Goal: Contribute content: Add original content to the website for others to see

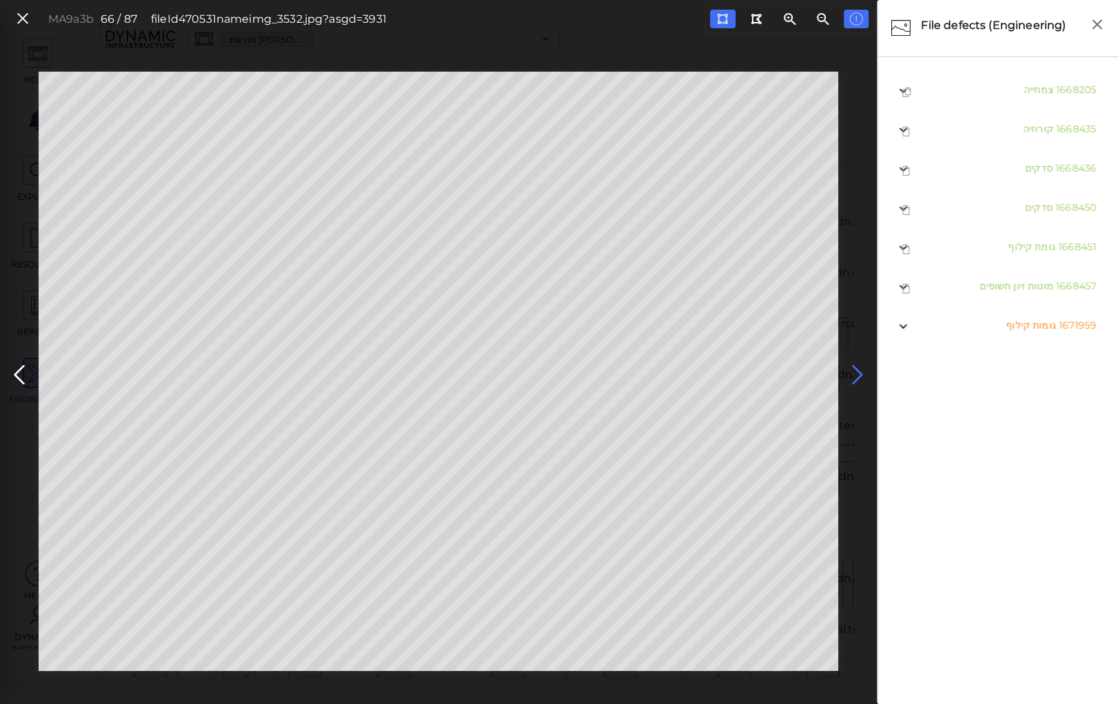
click at [854, 371] on icon at bounding box center [857, 375] width 22 height 27
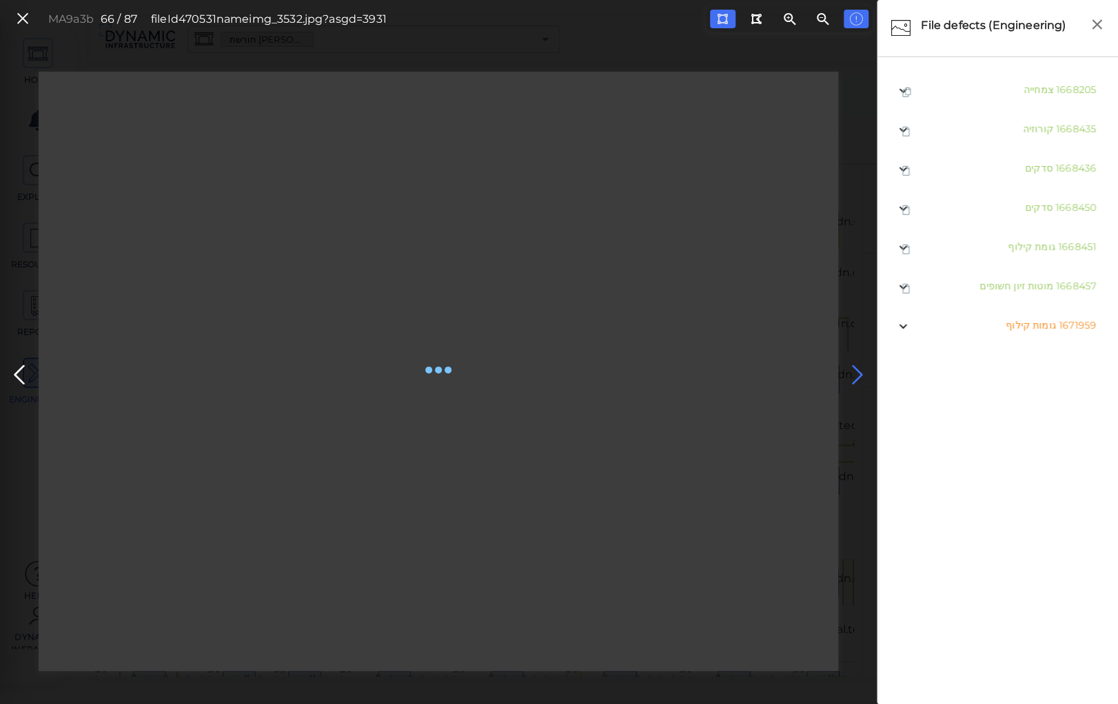
click at [854, 371] on icon at bounding box center [857, 375] width 22 height 27
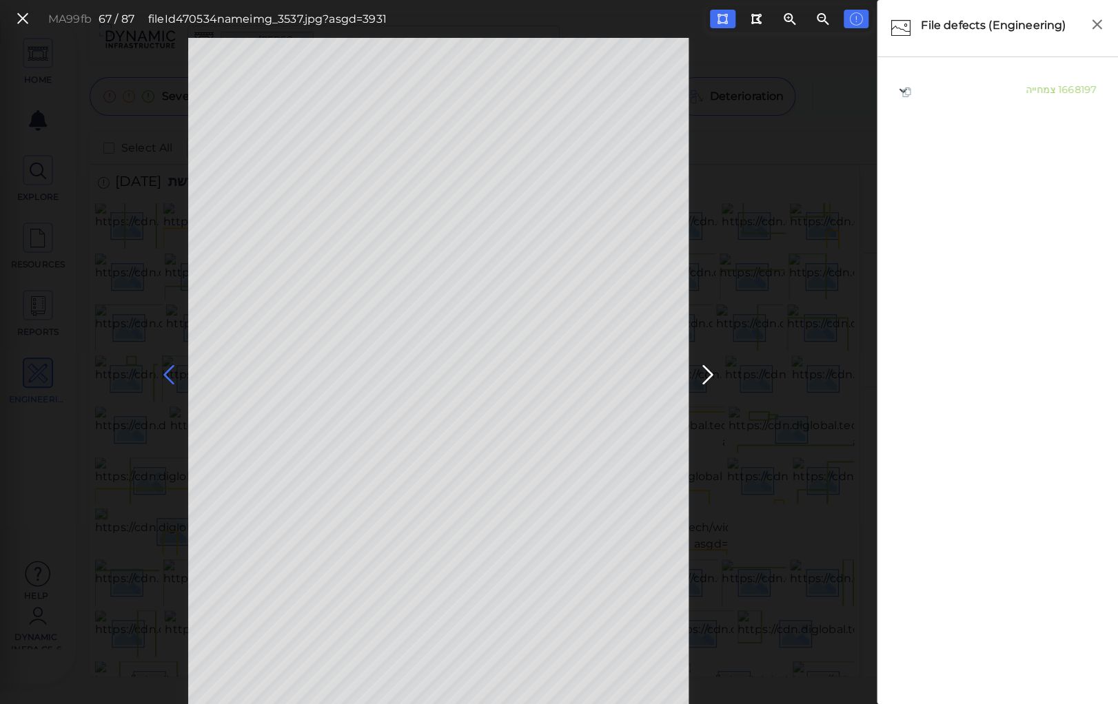
click at [163, 365] on icon at bounding box center [169, 375] width 22 height 27
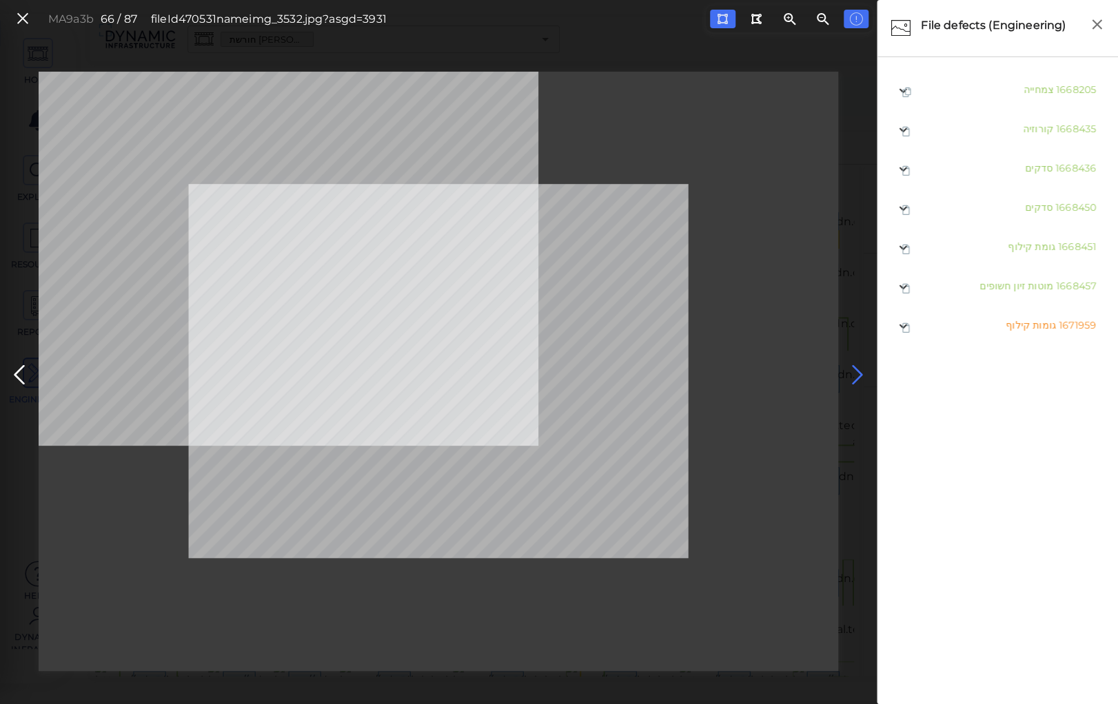
click at [852, 364] on icon at bounding box center [857, 375] width 22 height 27
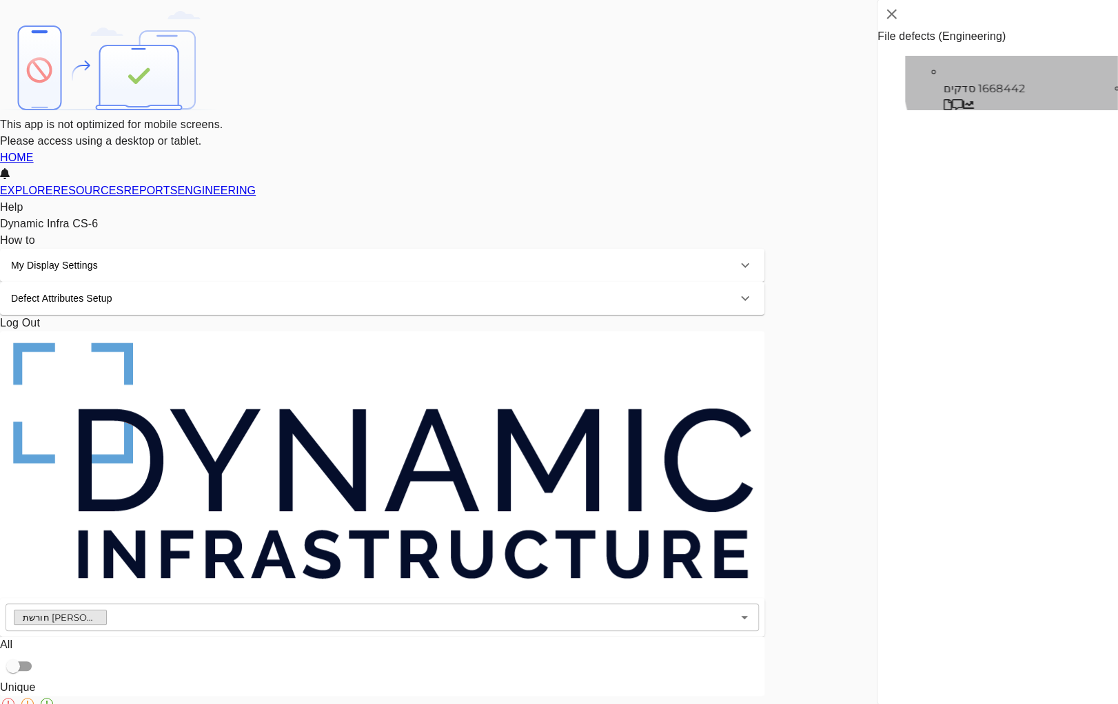
click at [975, 88] on span "סדקים" at bounding box center [959, 88] width 32 height 13
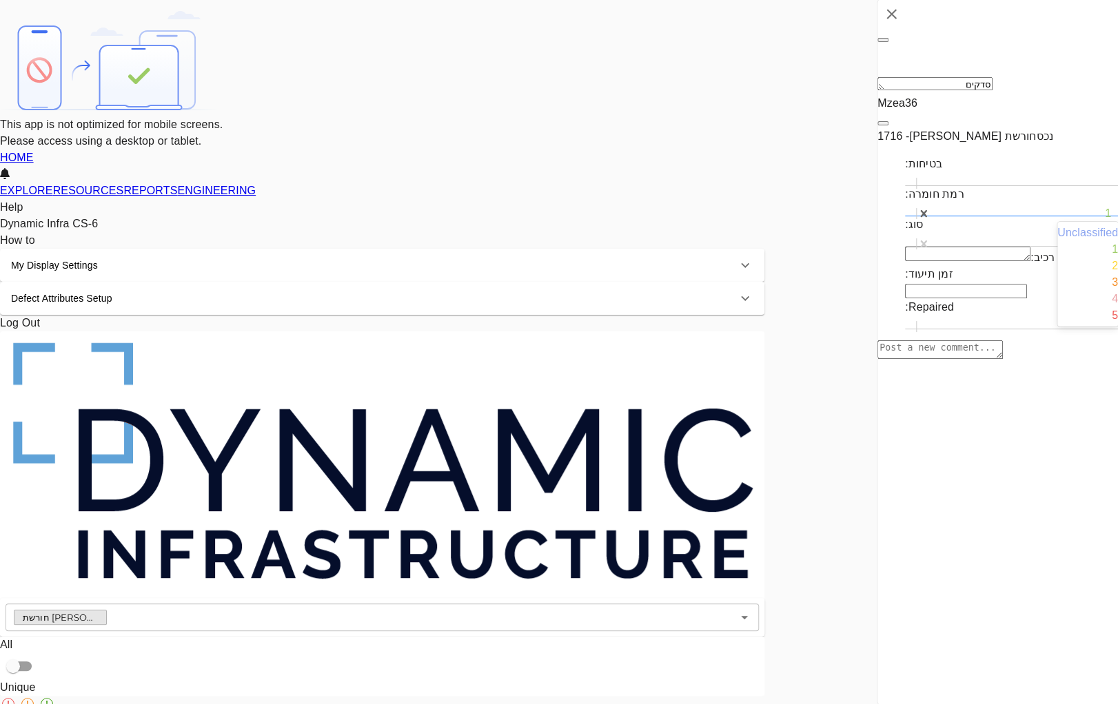
click at [998, 205] on div at bounding box center [1024, 213] width 174 height 17
click at [1057, 271] on div "2" at bounding box center [1087, 266] width 61 height 17
click at [1011, 236] on div "סדקים" at bounding box center [1024, 244] width 174 height 17
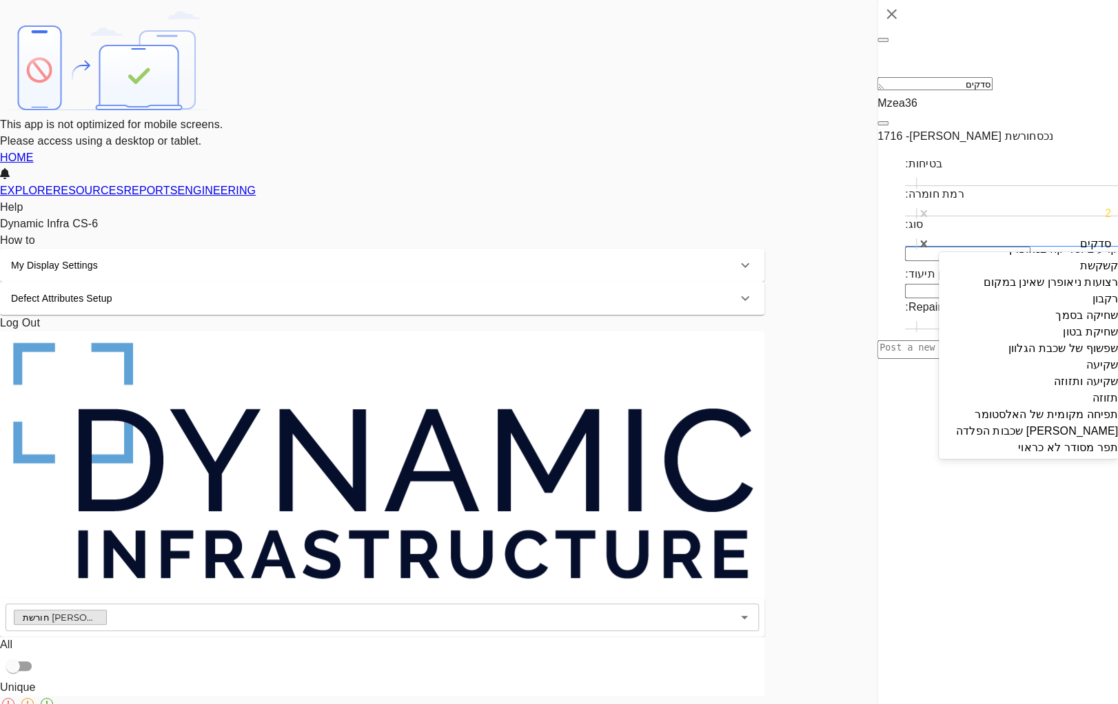
scroll to position [1968, 0]
click at [1036, 241] on div "קילופי צבע מקומיים" at bounding box center [1027, 233] width 179 height 17
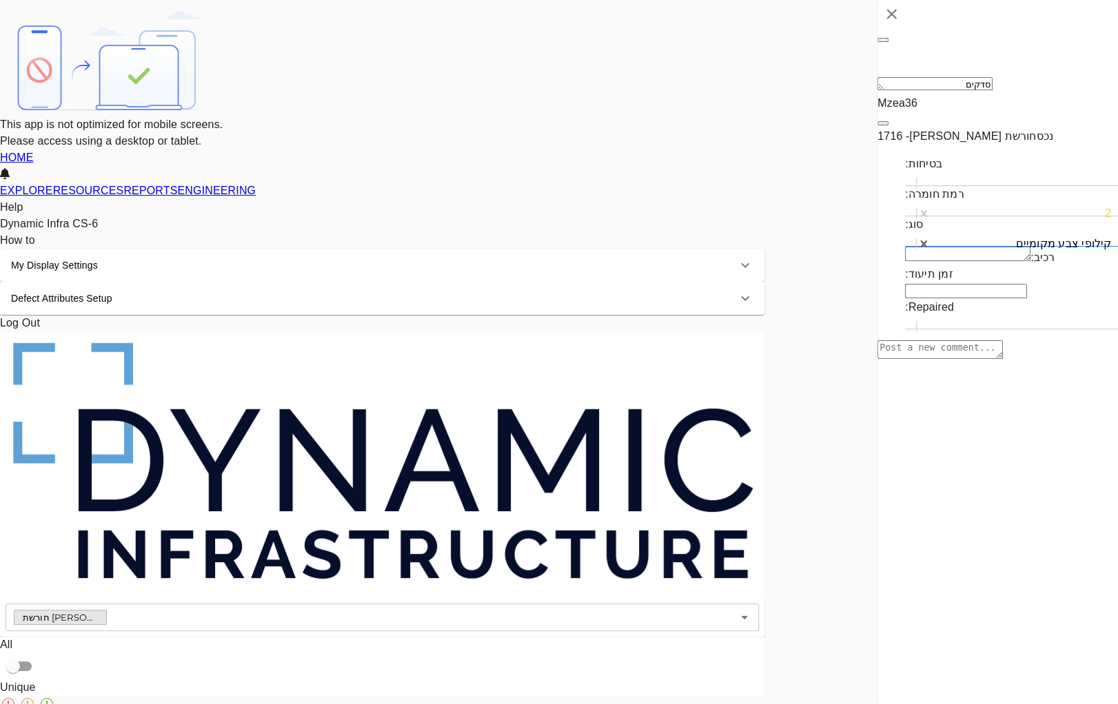
type textarea "x"
type textarea "קילופי צבע מקומיים"
click at [883, 40] on icon at bounding box center [883, 40] width 0 height 0
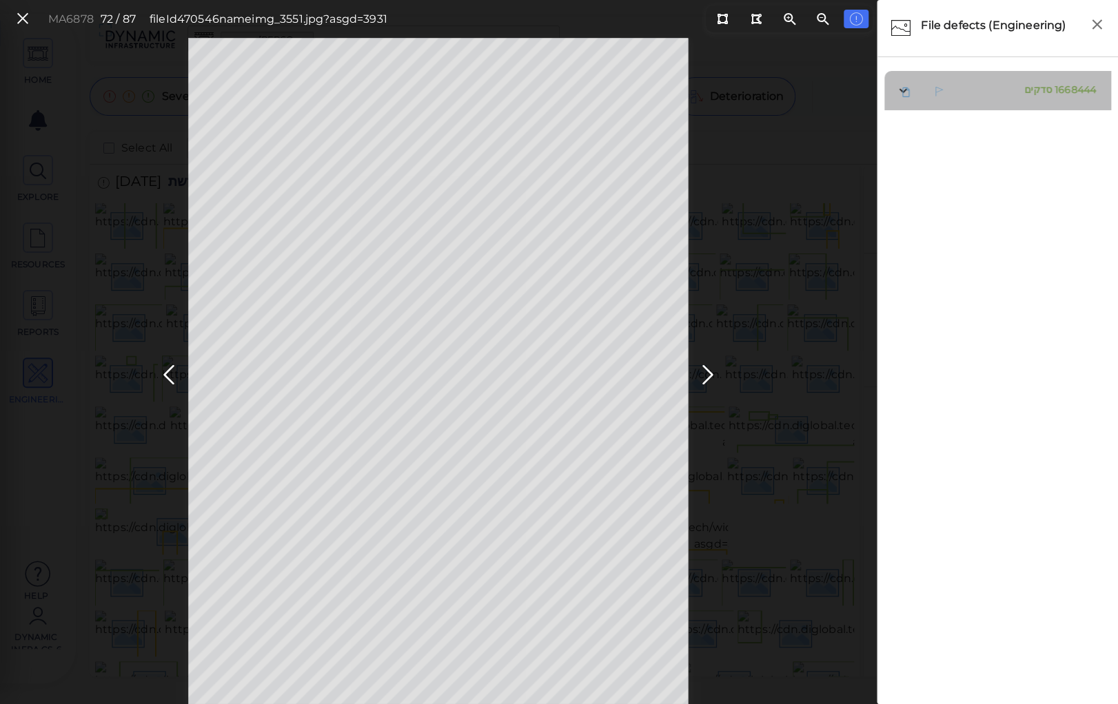
click at [1029, 88] on span "סדקים" at bounding box center [1038, 89] width 28 height 12
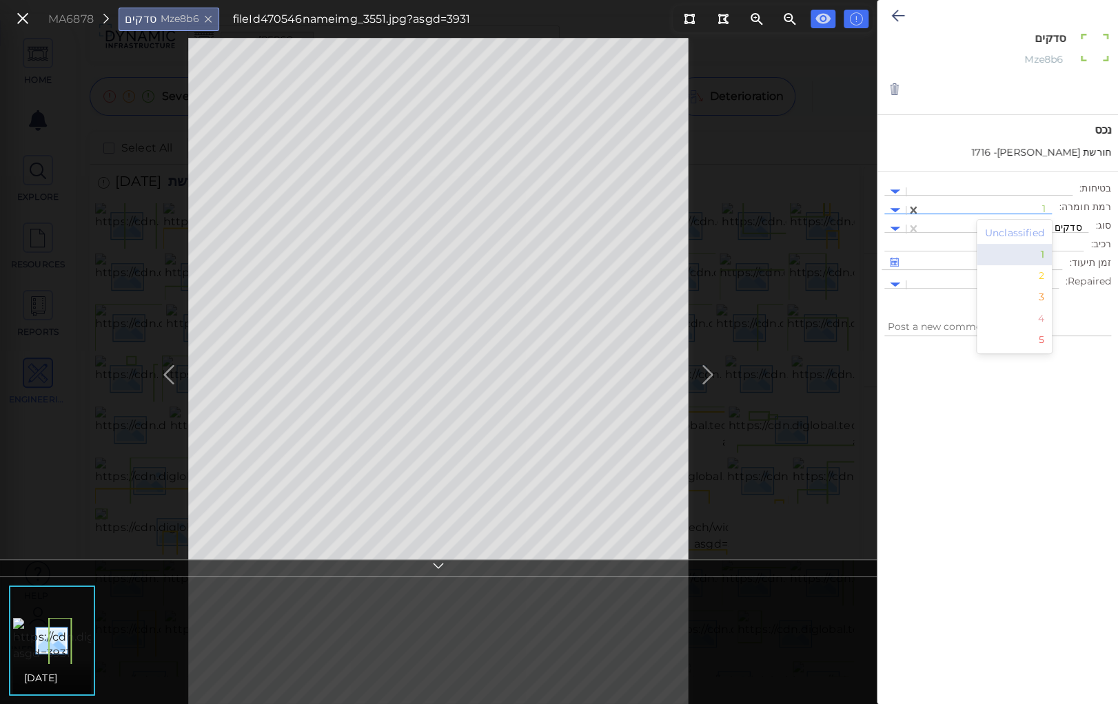
click at [973, 209] on div at bounding box center [986, 210] width 118 height 14
click at [1042, 276] on div "2" at bounding box center [1014, 275] width 76 height 21
click at [1013, 223] on div at bounding box center [1004, 229] width 154 height 14
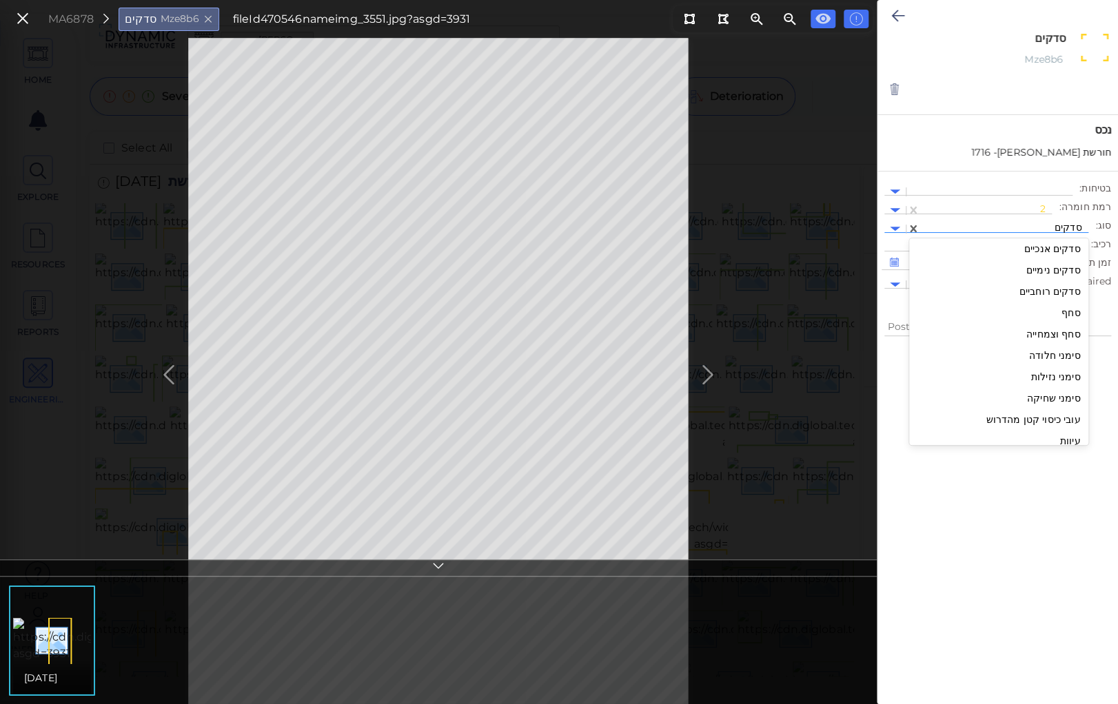
scroll to position [1913, 0]
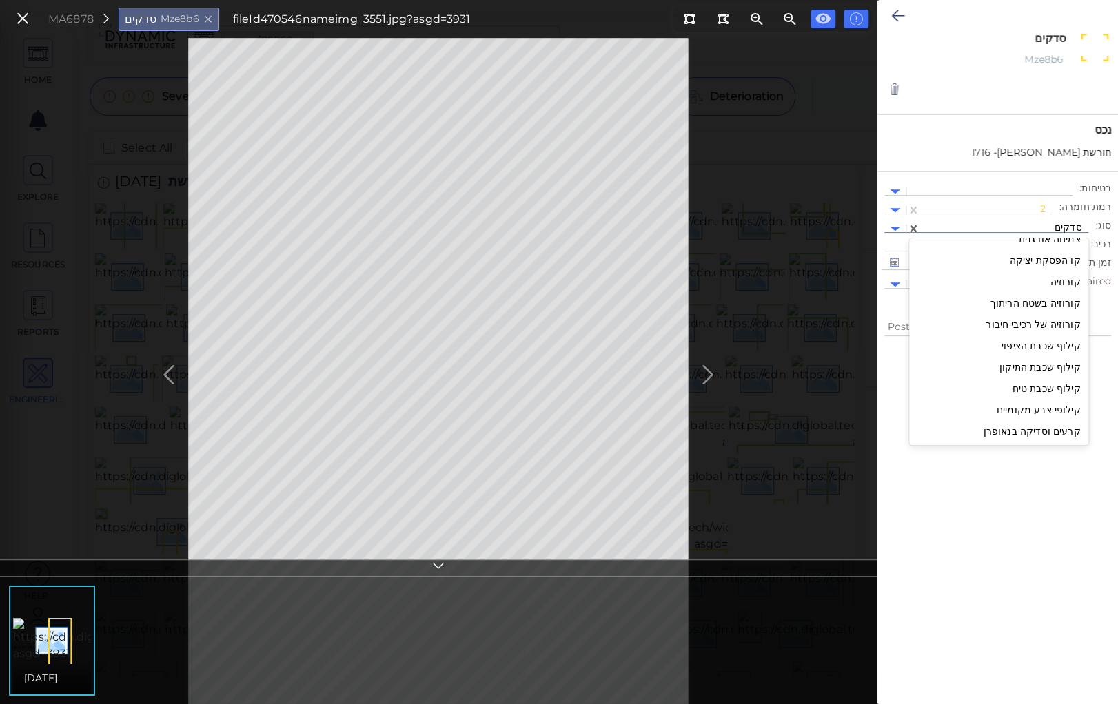
click at [1025, 411] on div "קילופי צבע מקומיים" at bounding box center [998, 410] width 179 height 21
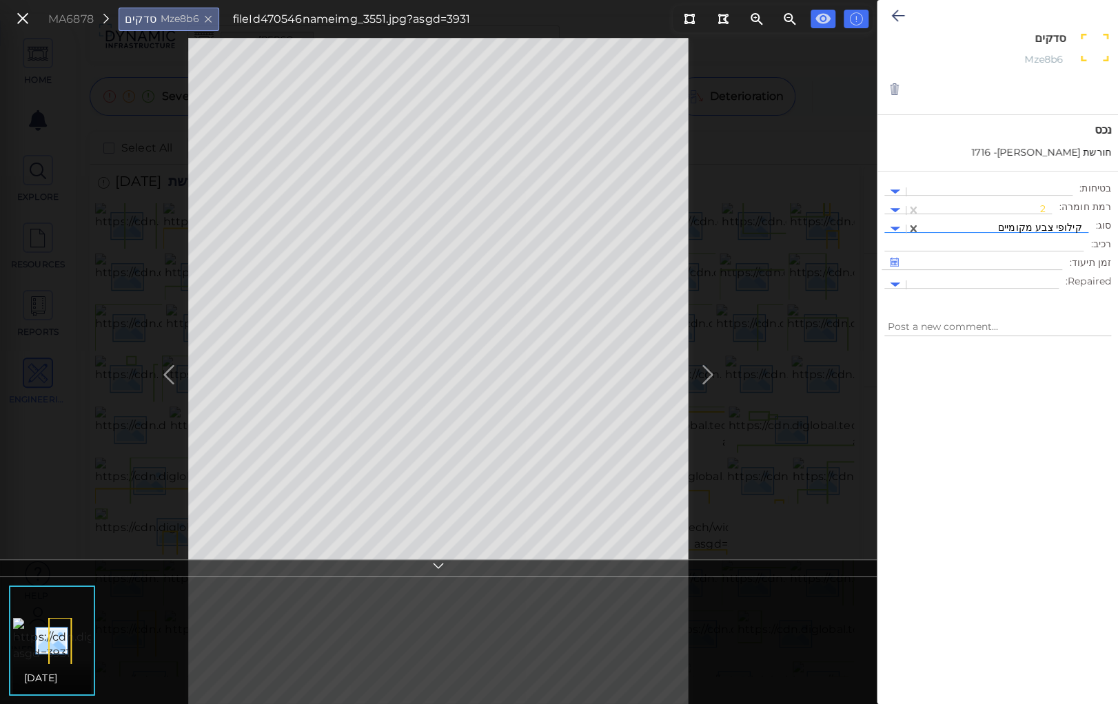
type textarea "x"
type textarea "קילופי צבע מקומיים"
click at [893, 10] on icon at bounding box center [897, 16] width 13 height 17
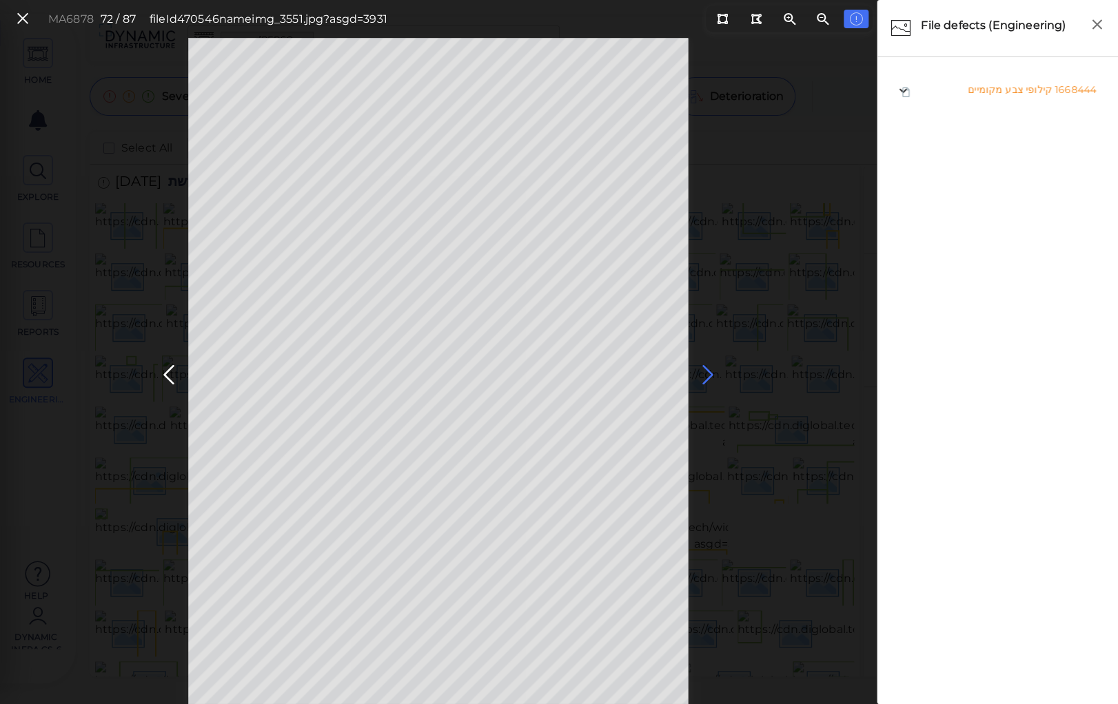
click at [708, 369] on icon at bounding box center [708, 375] width 22 height 27
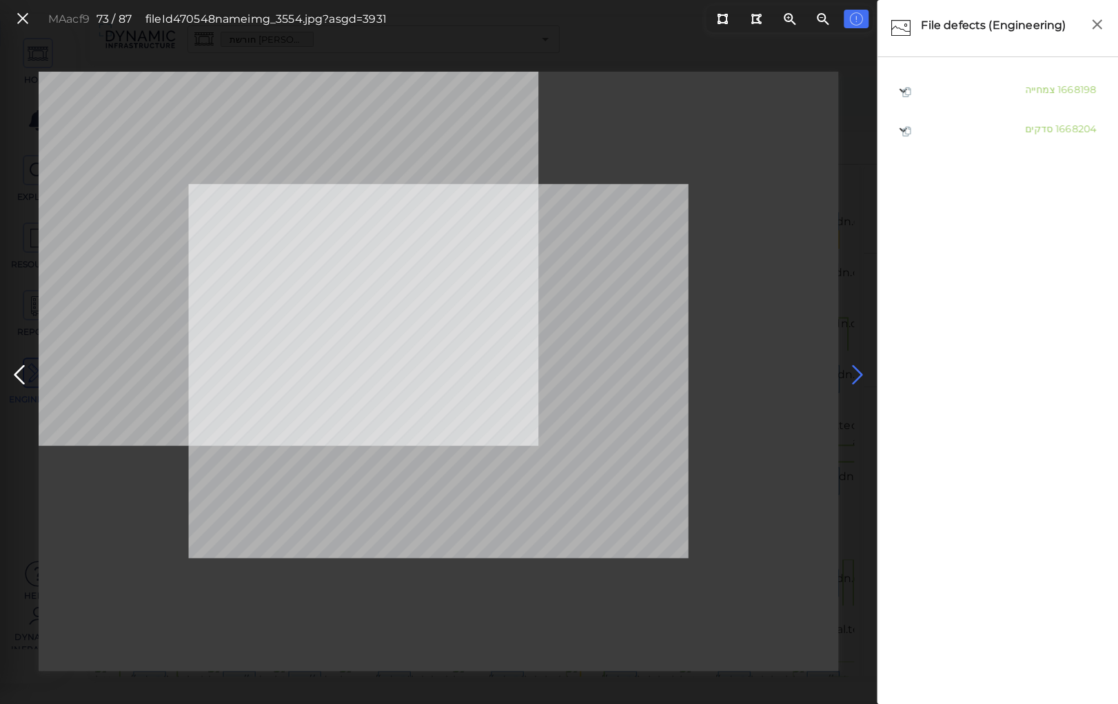
click at [852, 373] on icon at bounding box center [857, 375] width 22 height 27
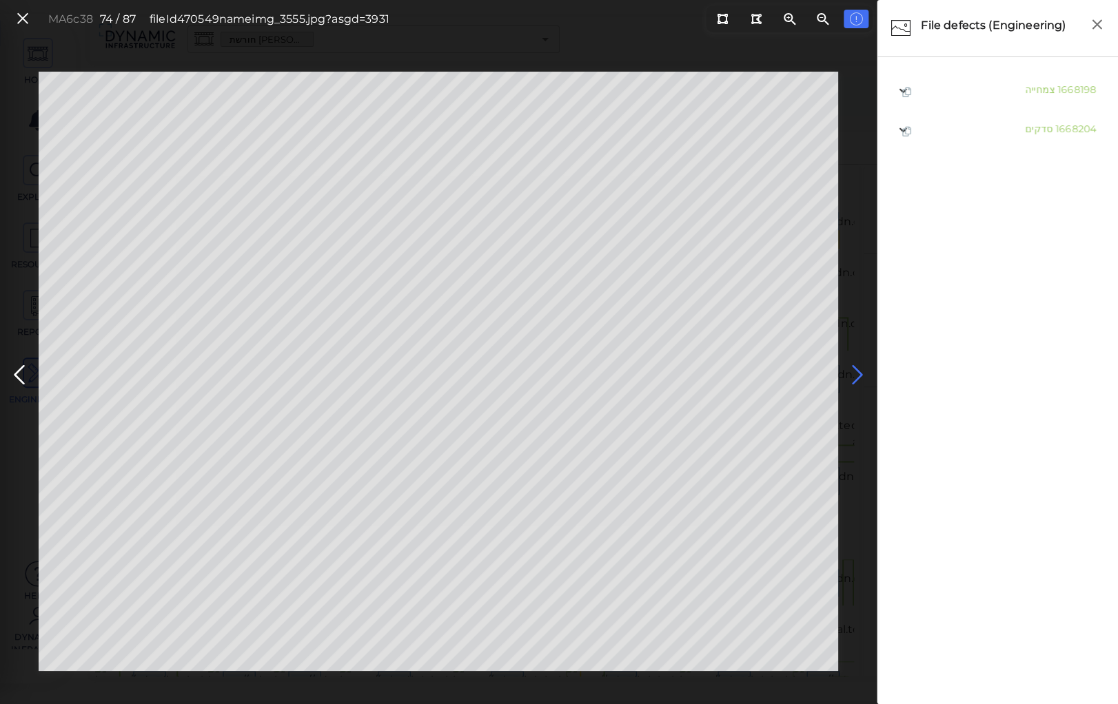
click at [852, 373] on icon at bounding box center [857, 375] width 22 height 27
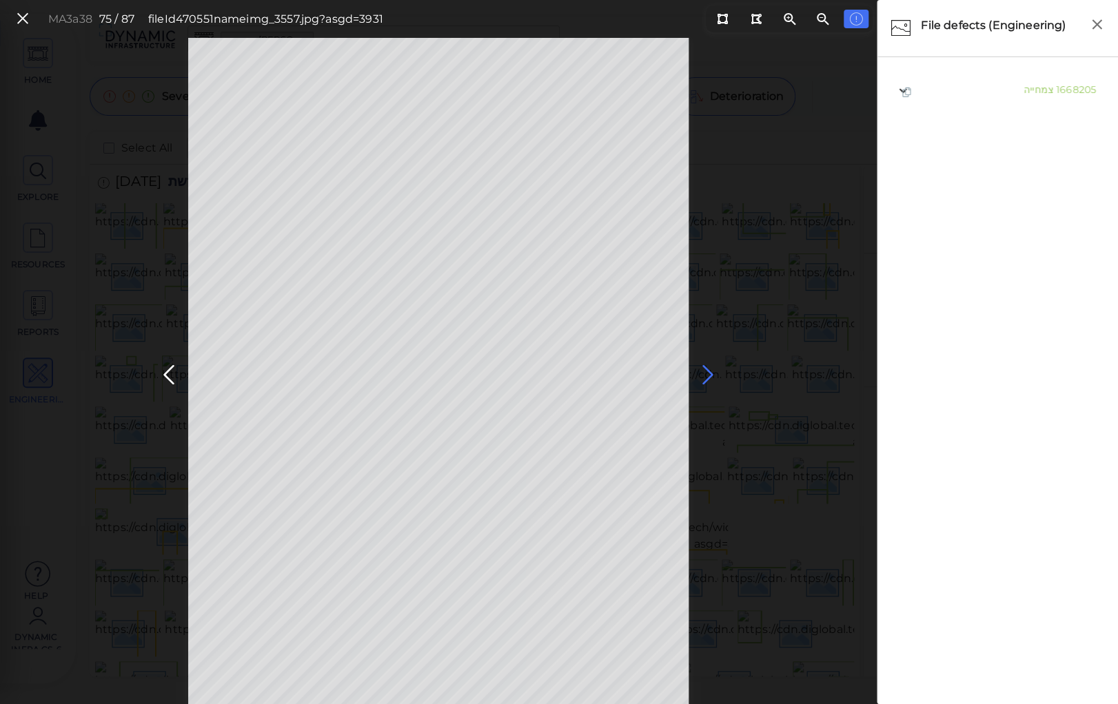
click at [704, 370] on icon at bounding box center [708, 375] width 22 height 27
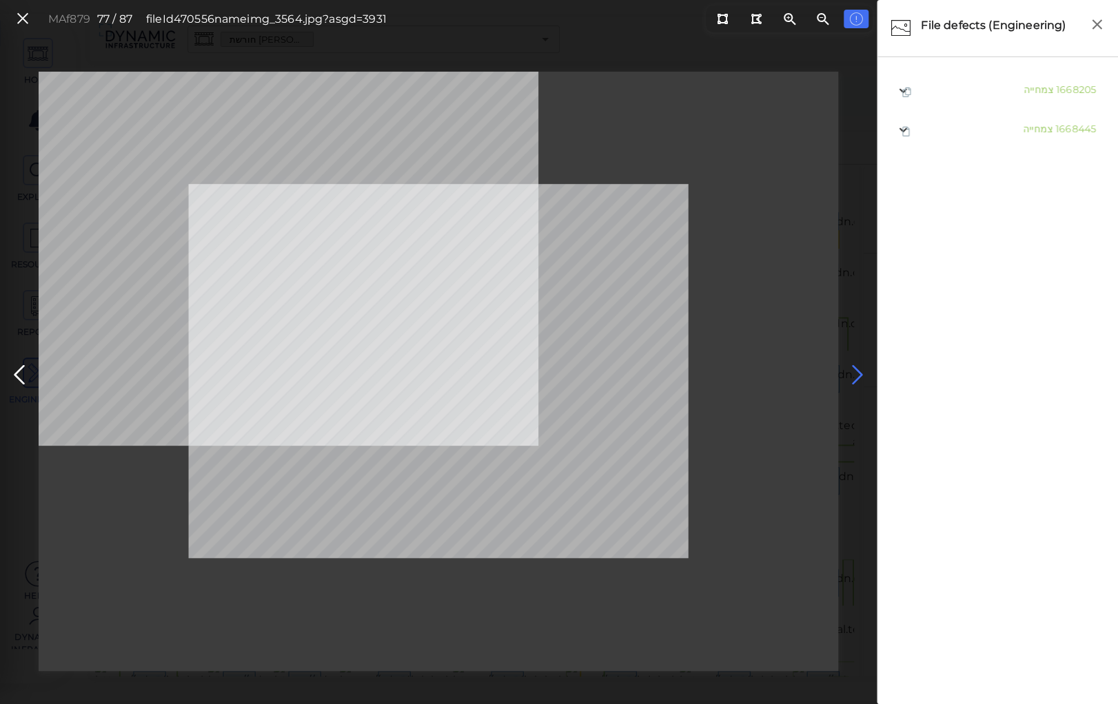
click at [858, 369] on icon at bounding box center [857, 375] width 22 height 27
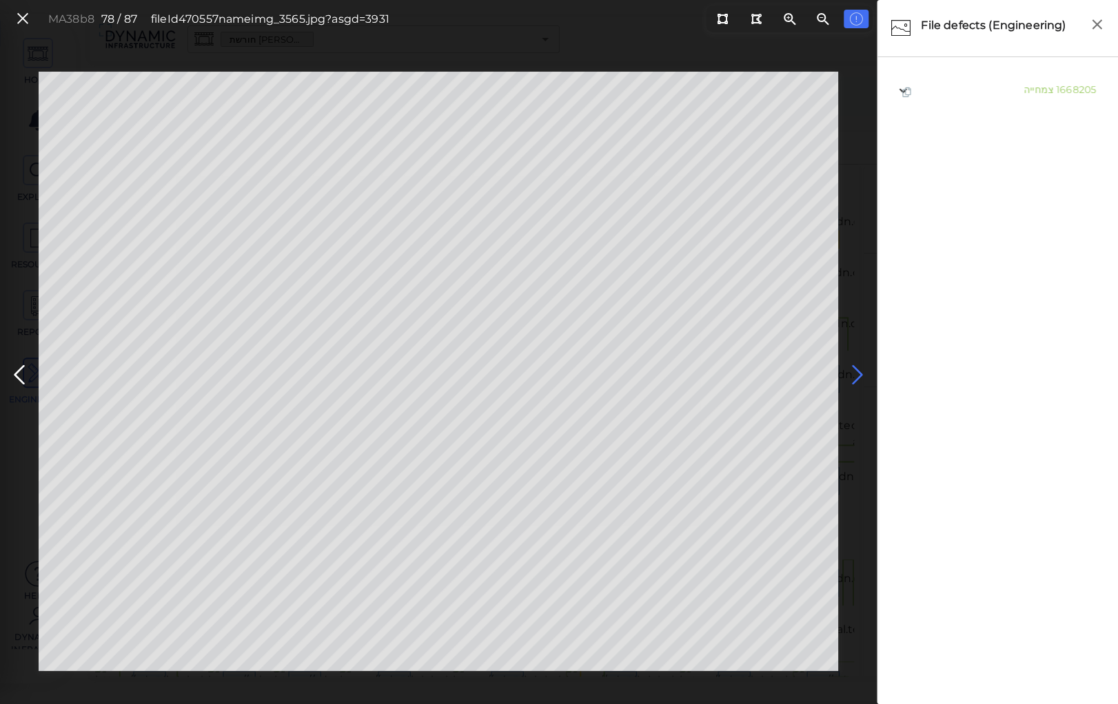
click at [858, 370] on icon at bounding box center [857, 375] width 22 height 27
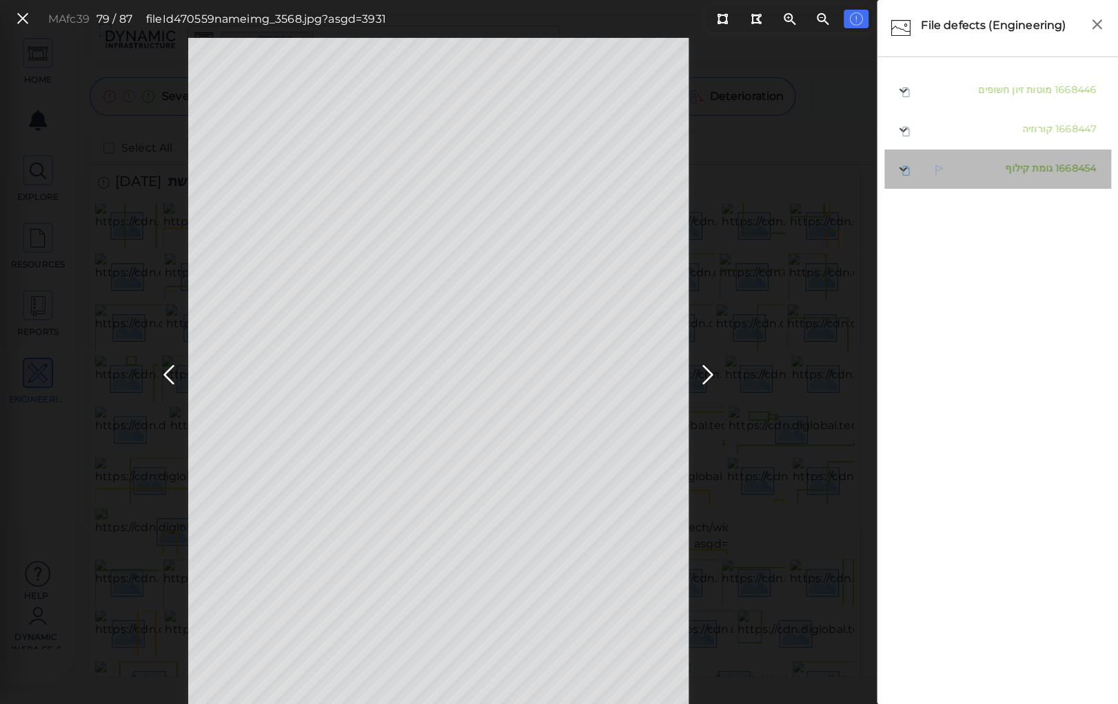
click at [1017, 167] on span "גומת קילוף" at bounding box center [1029, 168] width 48 height 12
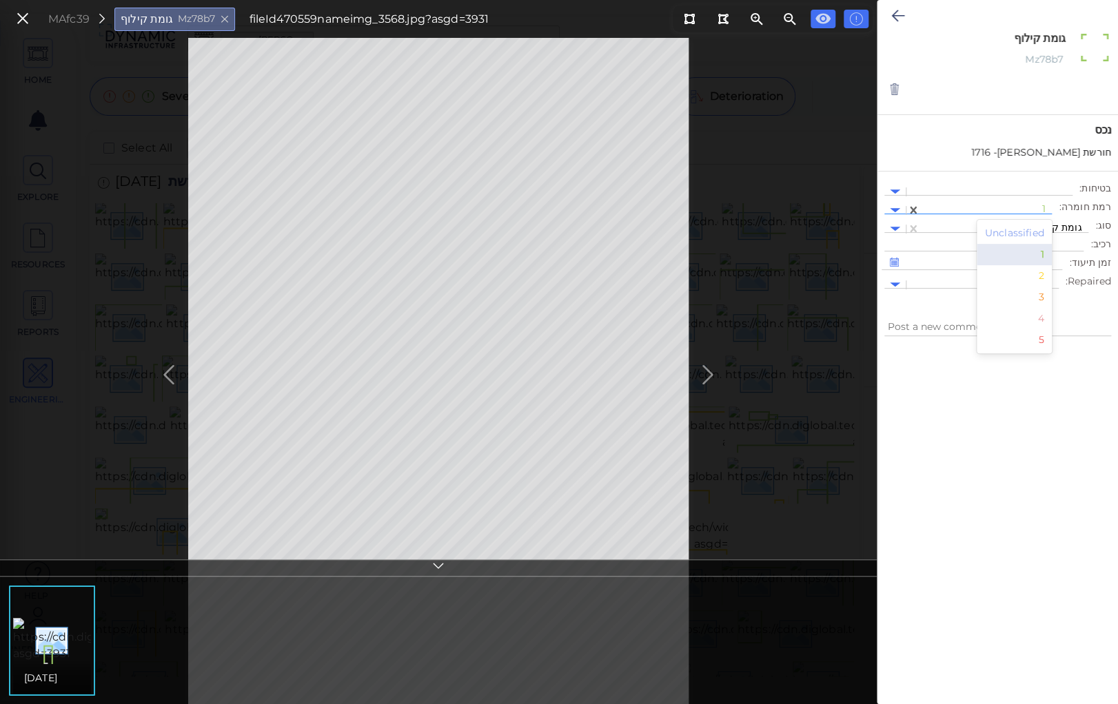
click at [1012, 207] on div at bounding box center [986, 210] width 118 height 14
click at [1044, 274] on div "2" at bounding box center [1014, 275] width 76 height 21
click at [898, 16] on icon at bounding box center [897, 16] width 13 height 17
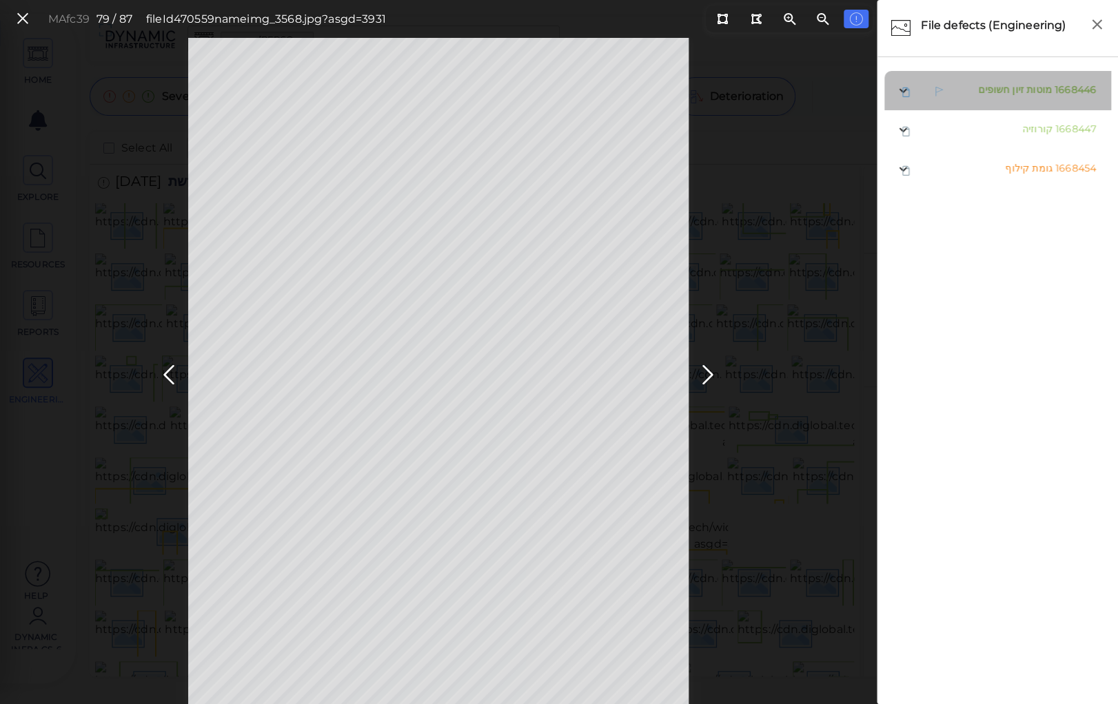
click at [1005, 86] on span "מוטות זיון חשופים" at bounding box center [1015, 89] width 74 height 12
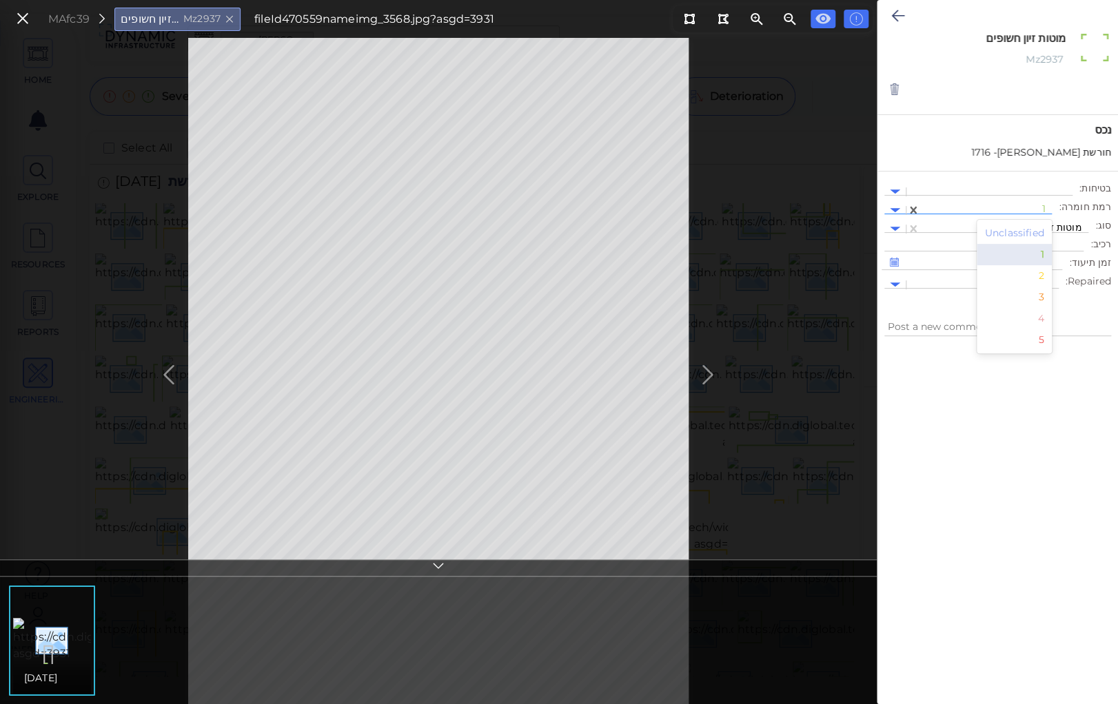
click at [970, 207] on div at bounding box center [986, 210] width 118 height 14
click at [1047, 276] on div "2" at bounding box center [1014, 275] width 76 height 21
click at [898, 11] on icon at bounding box center [897, 16] width 13 height 17
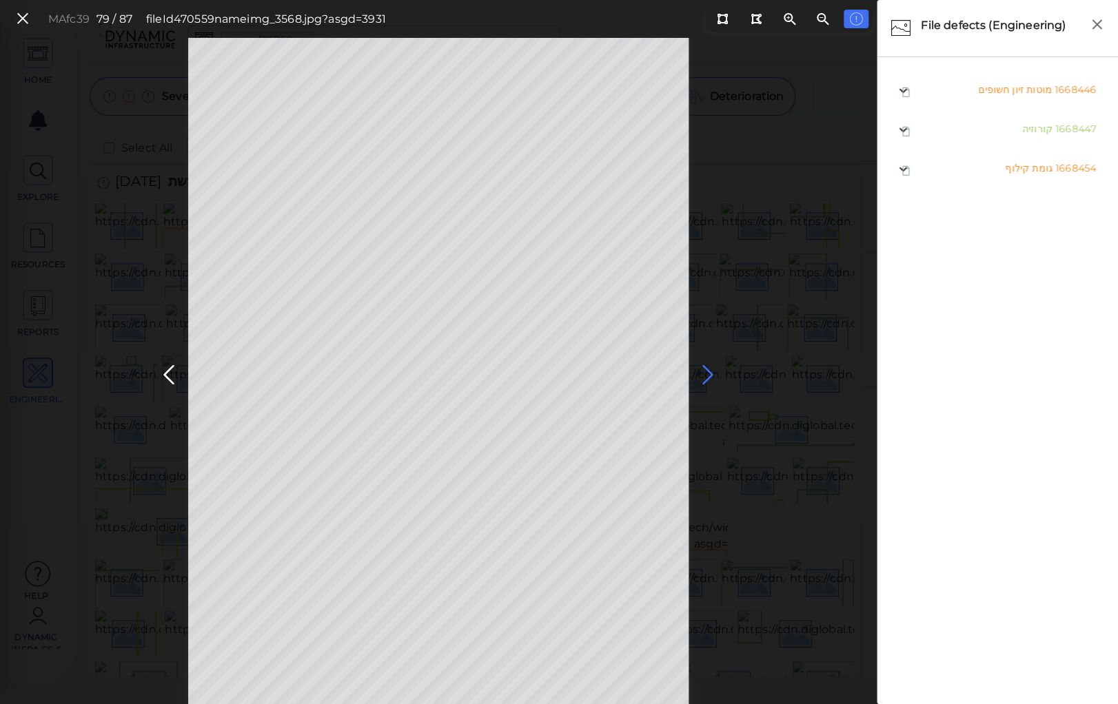
click at [704, 366] on icon at bounding box center [708, 375] width 22 height 27
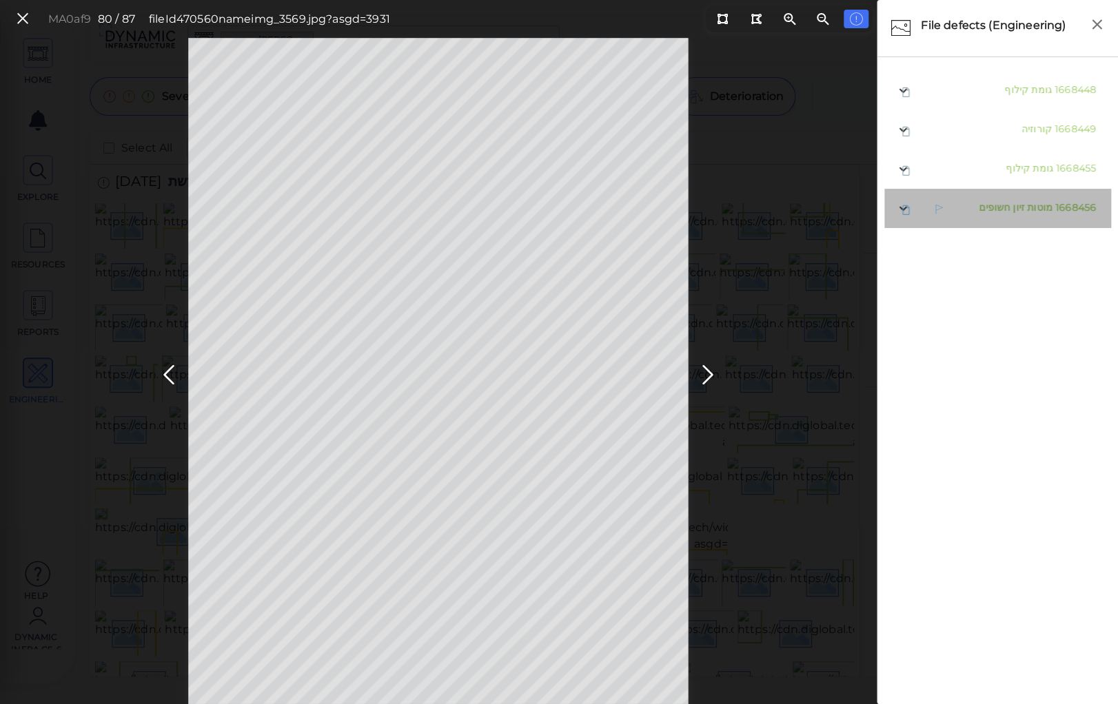
click at [1016, 206] on span "מוטות זיון חשופים" at bounding box center [1015, 207] width 74 height 12
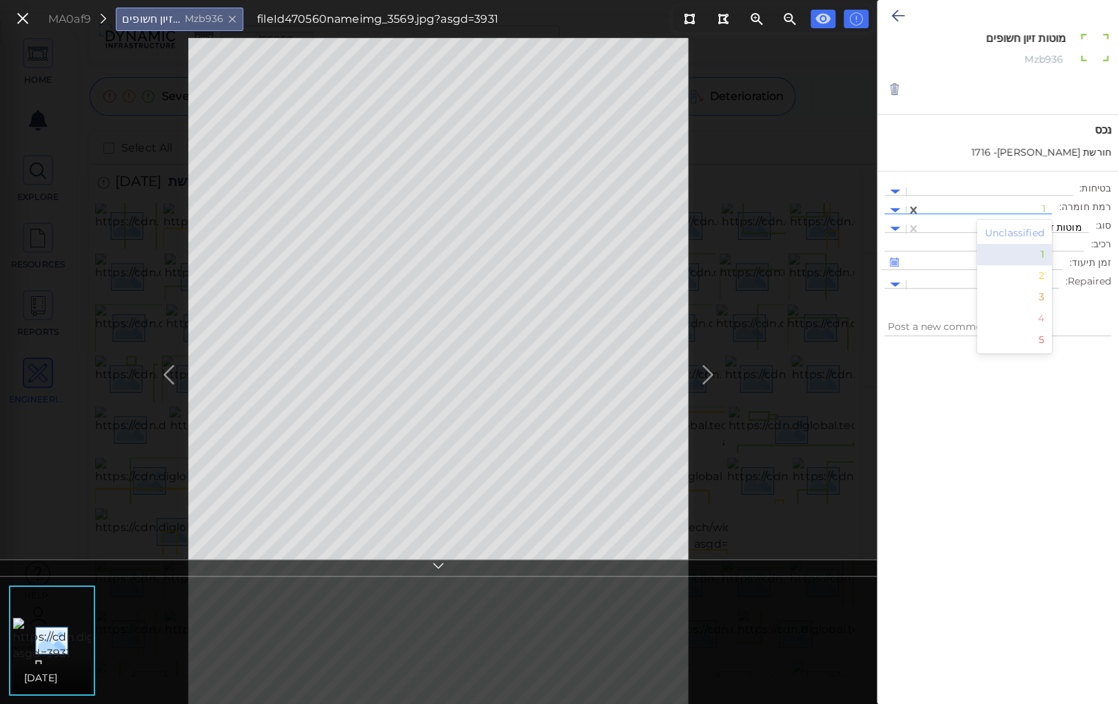
click at [1011, 203] on div at bounding box center [986, 210] width 118 height 14
click at [1043, 272] on div "2" at bounding box center [1014, 275] width 76 height 21
click at [892, 8] on icon at bounding box center [897, 16] width 13 height 17
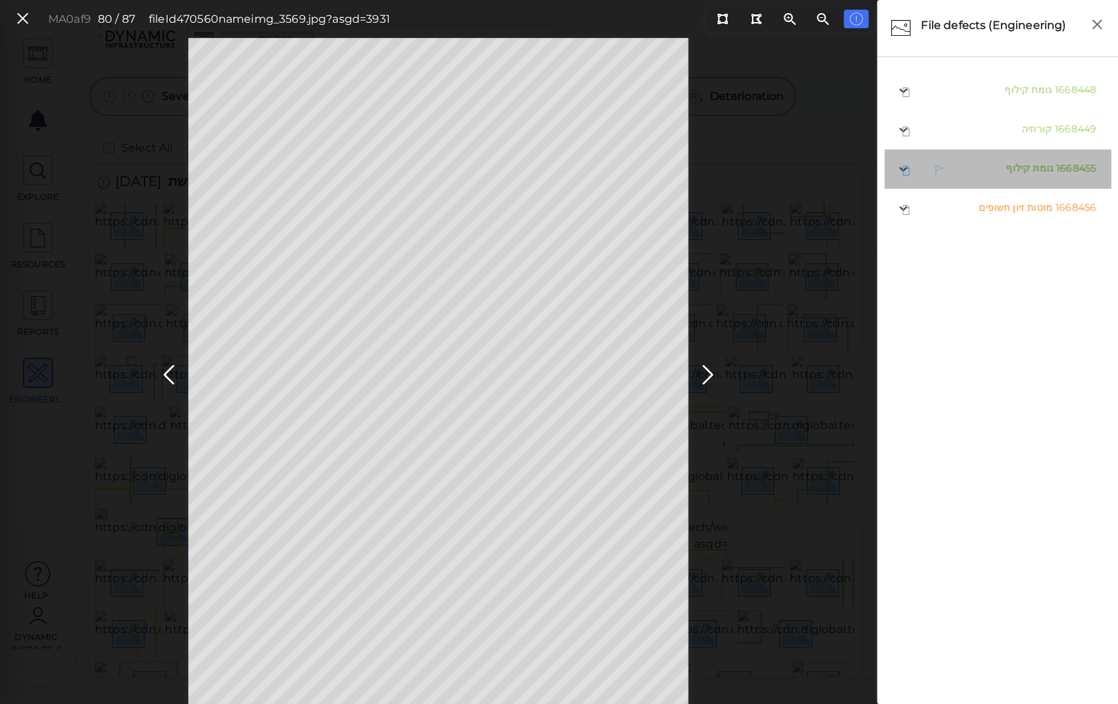
click at [1017, 165] on span "גומת קילוף" at bounding box center [1029, 168] width 48 height 12
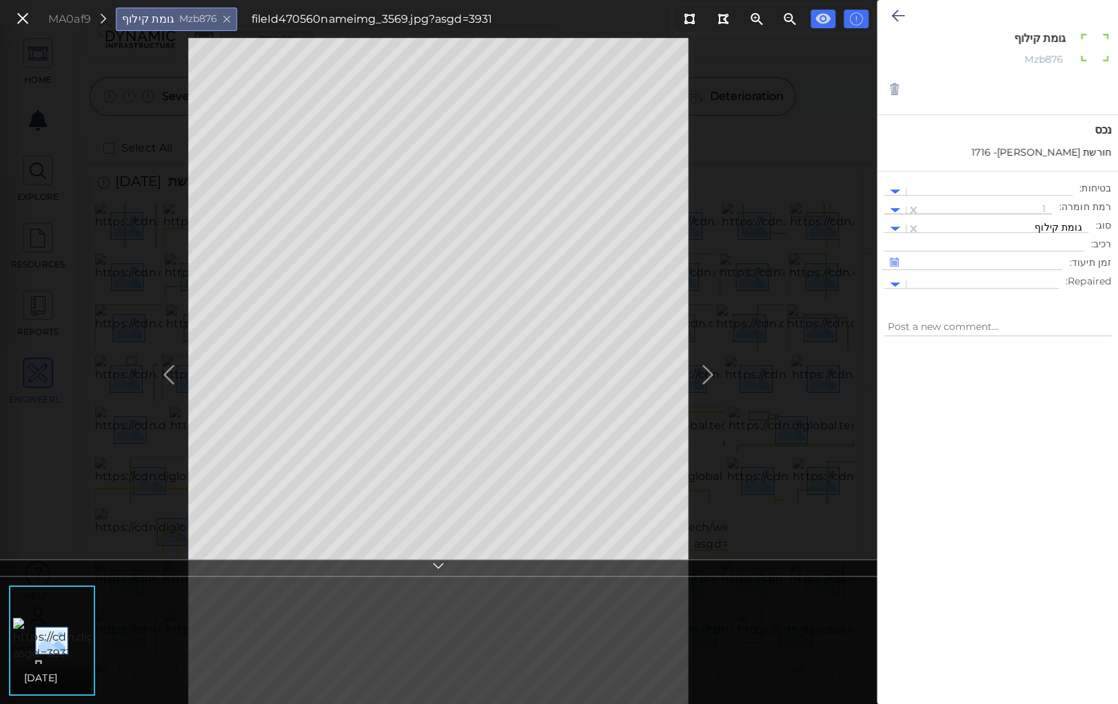
click at [999, 204] on div at bounding box center [986, 210] width 118 height 14
click at [1040, 269] on div "2" at bounding box center [1014, 275] width 76 height 21
click at [898, 24] on button at bounding box center [897, 16] width 27 height 30
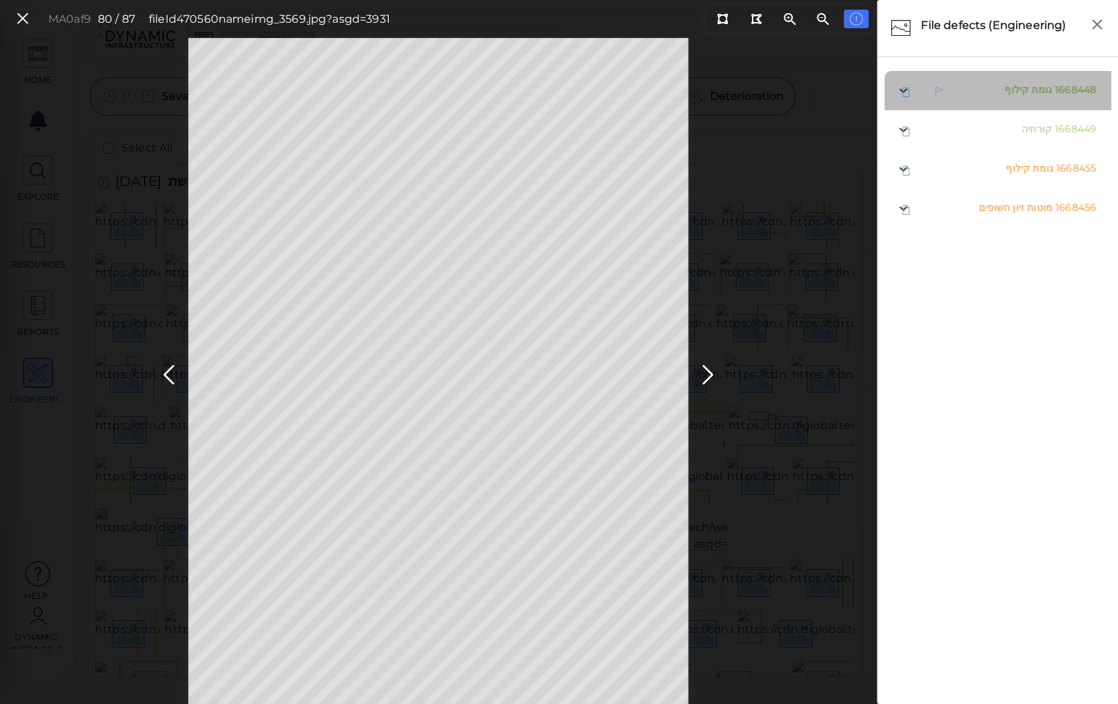
click at [1018, 88] on span "גומת קילוף" at bounding box center [1028, 89] width 48 height 12
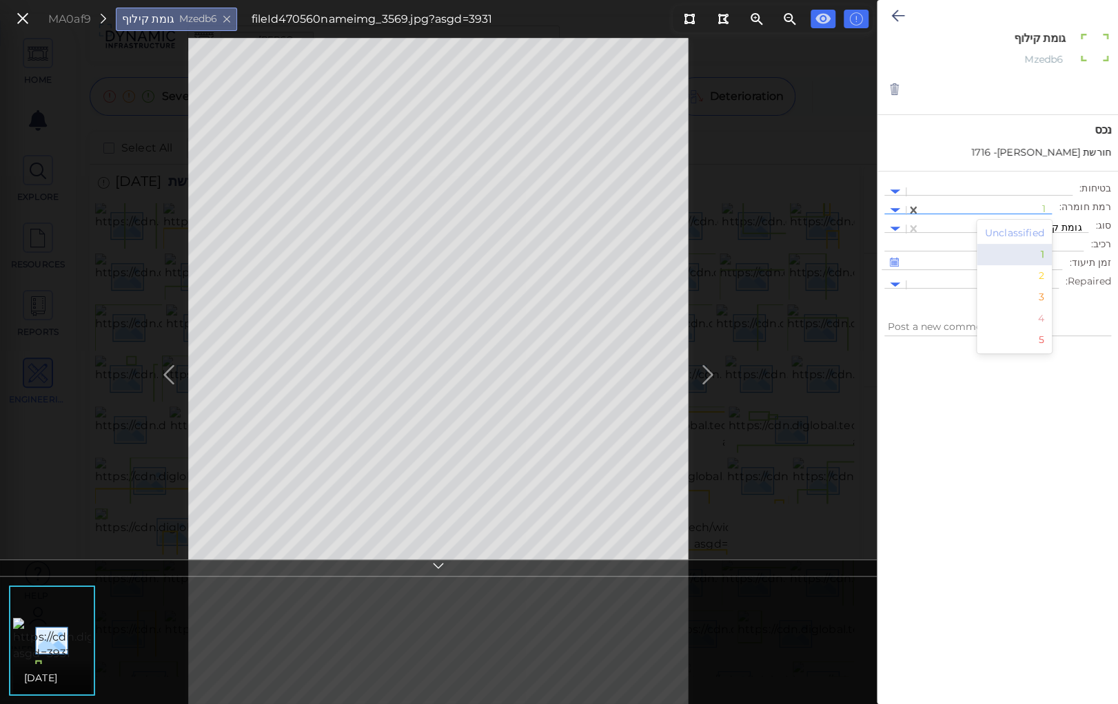
click at [974, 209] on div at bounding box center [986, 210] width 118 height 14
click at [1034, 281] on div "2" at bounding box center [1014, 275] width 76 height 21
type textarea "x"
click at [898, 8] on icon at bounding box center [897, 16] width 13 height 17
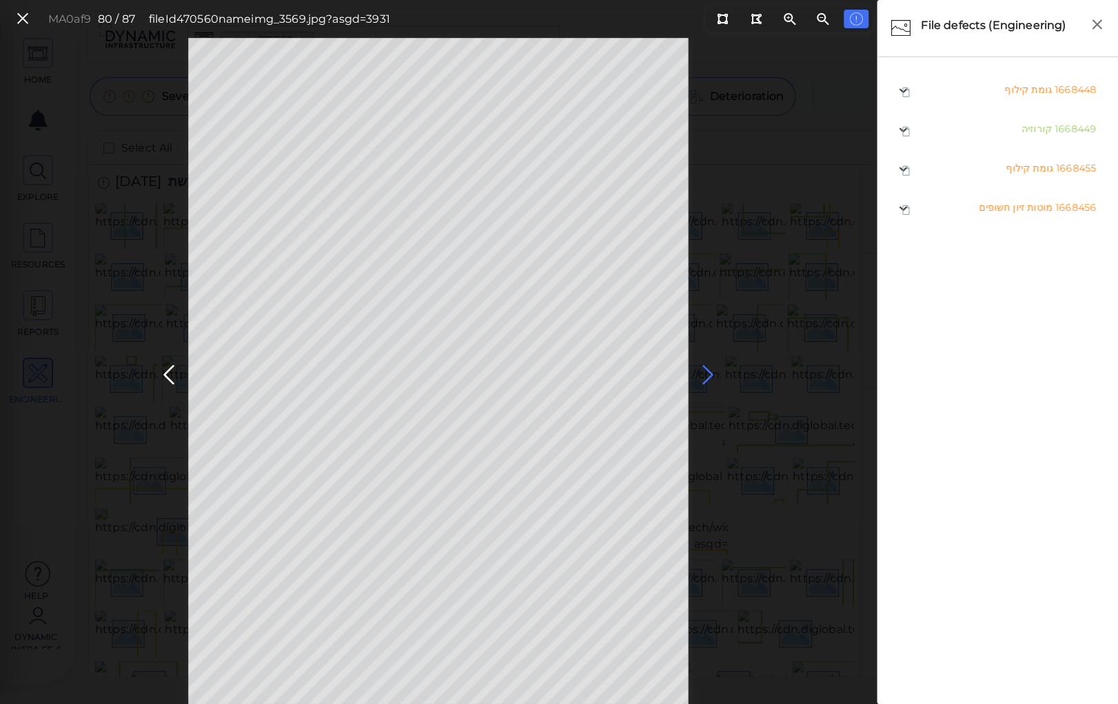
click at [706, 375] on icon at bounding box center [708, 375] width 22 height 27
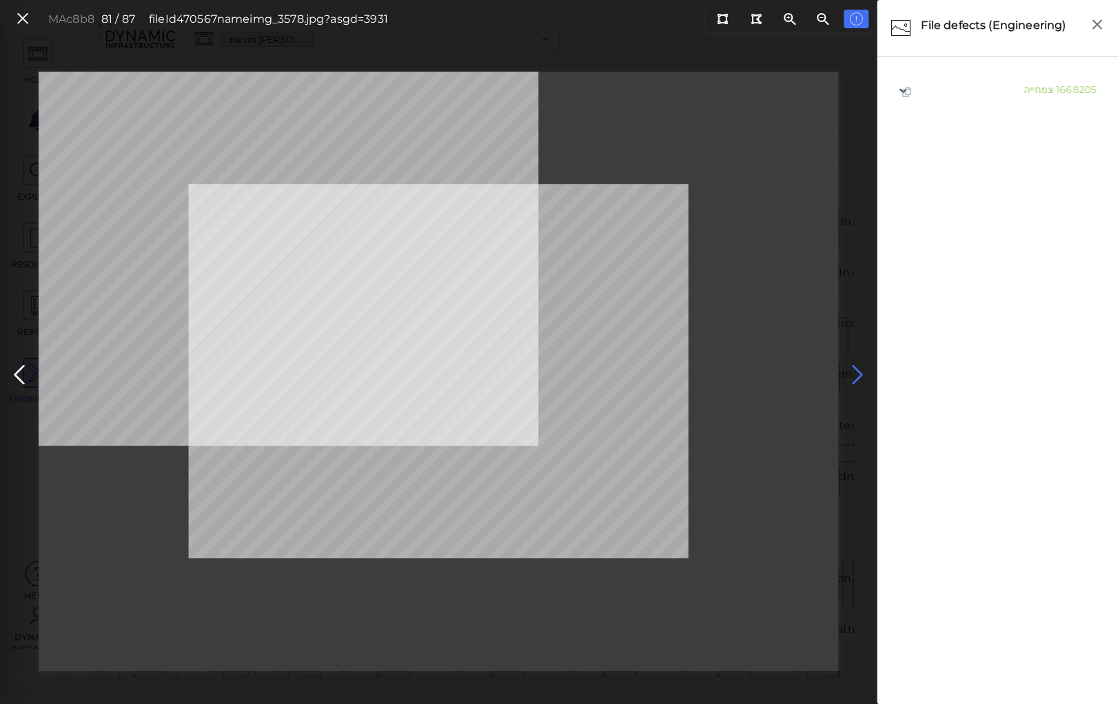
click at [852, 364] on icon at bounding box center [857, 375] width 22 height 27
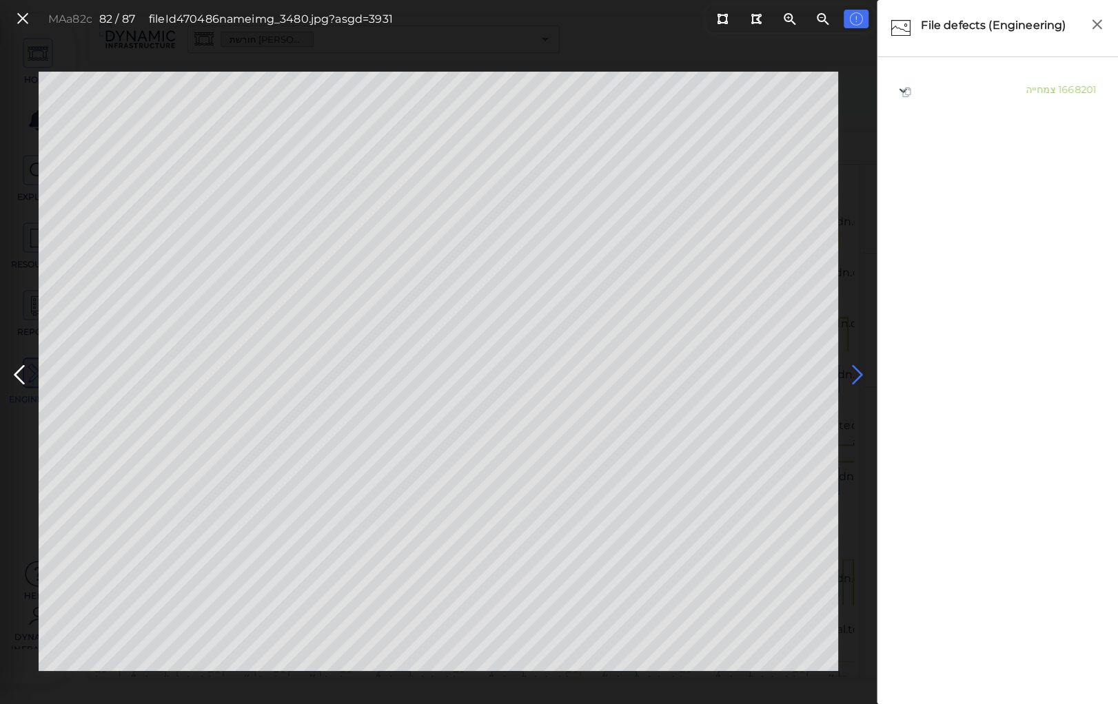
click at [852, 366] on icon at bounding box center [857, 375] width 22 height 27
click at [856, 370] on icon at bounding box center [857, 375] width 22 height 27
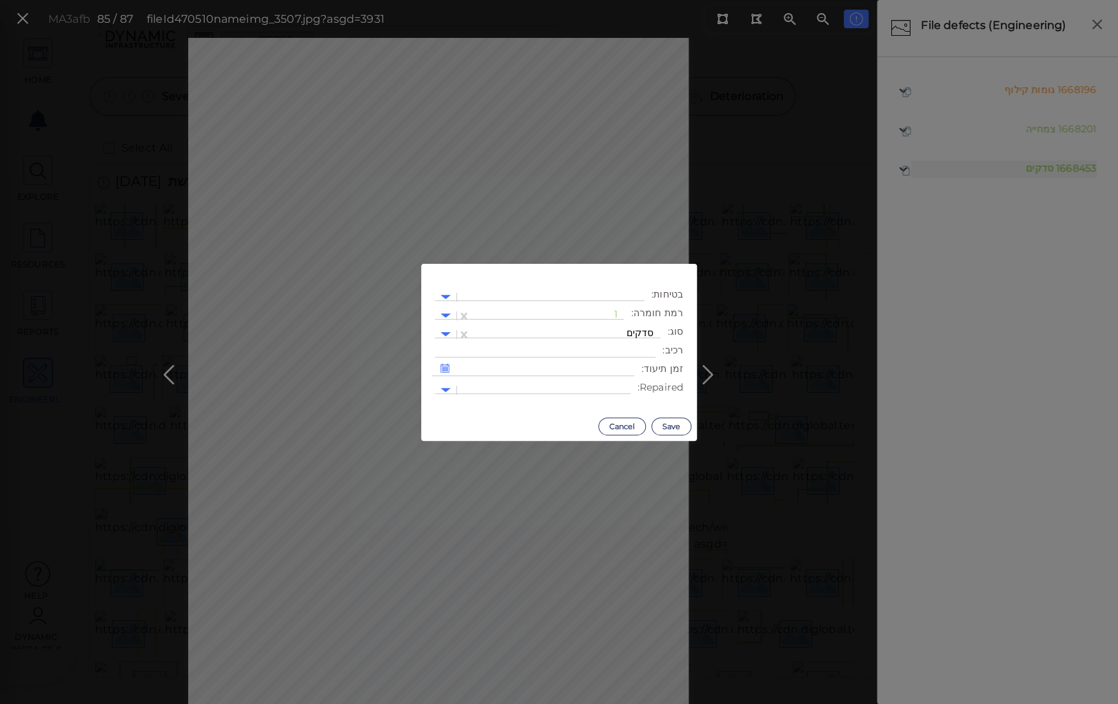
click at [644, 0] on body "This app is not optimized for mobile screens. Please access using a desktop or …" at bounding box center [559, 0] width 1118 height 0
click at [621, 307] on div "1" at bounding box center [547, 316] width 153 height 20
click at [610, 382] on div "2" at bounding box center [586, 381] width 76 height 21
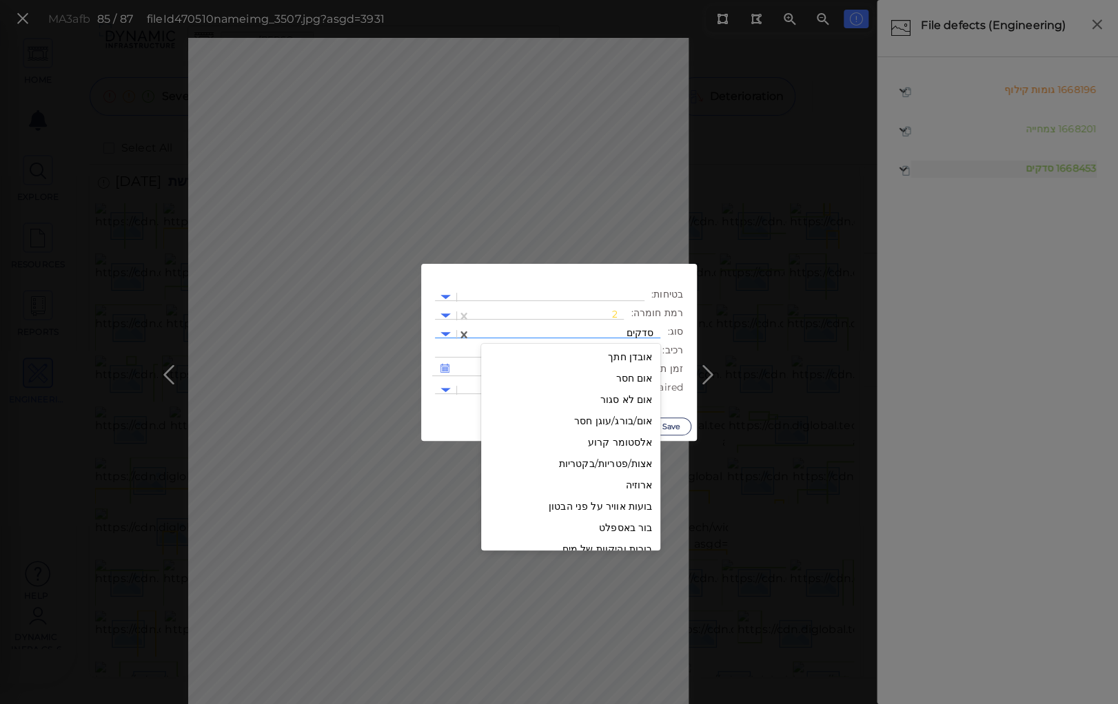
click at [590, 329] on div at bounding box center [565, 334] width 176 height 14
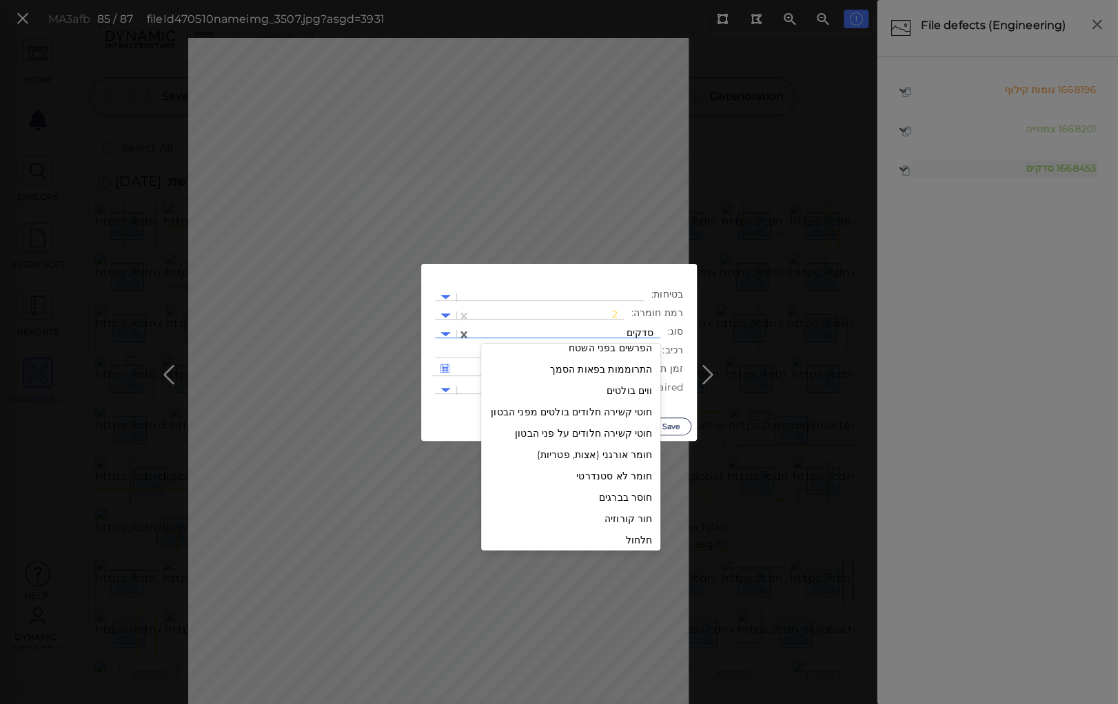
scroll to position [344, 0]
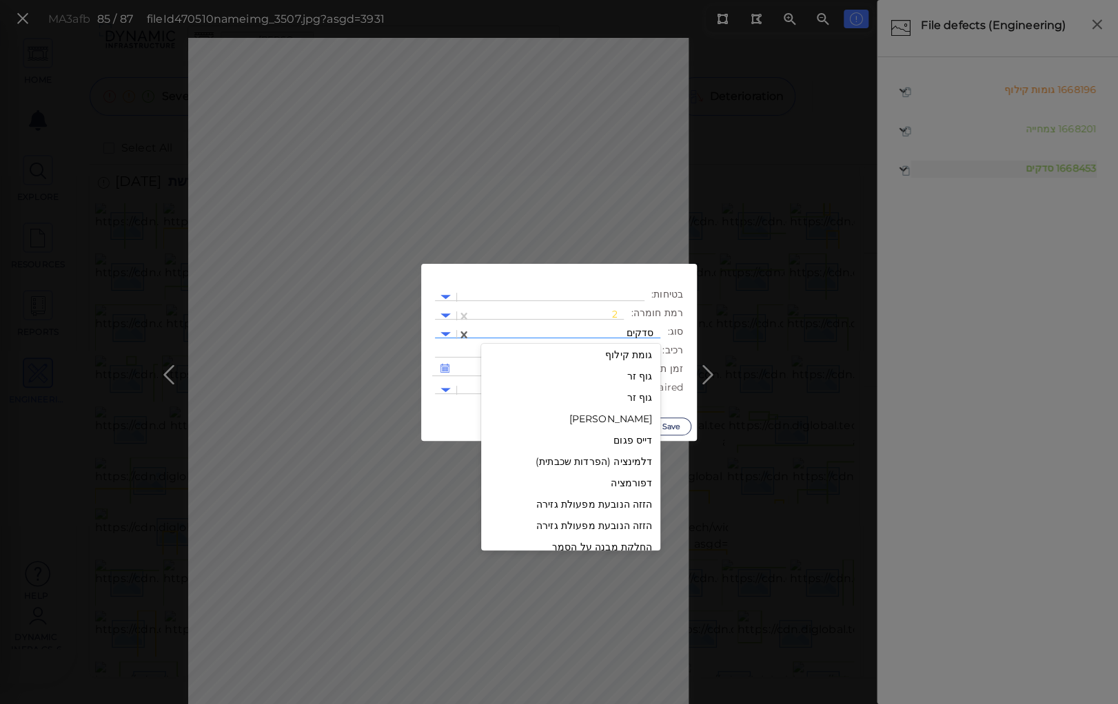
click at [620, 350] on div "גומת קילוף" at bounding box center [570, 355] width 179 height 21
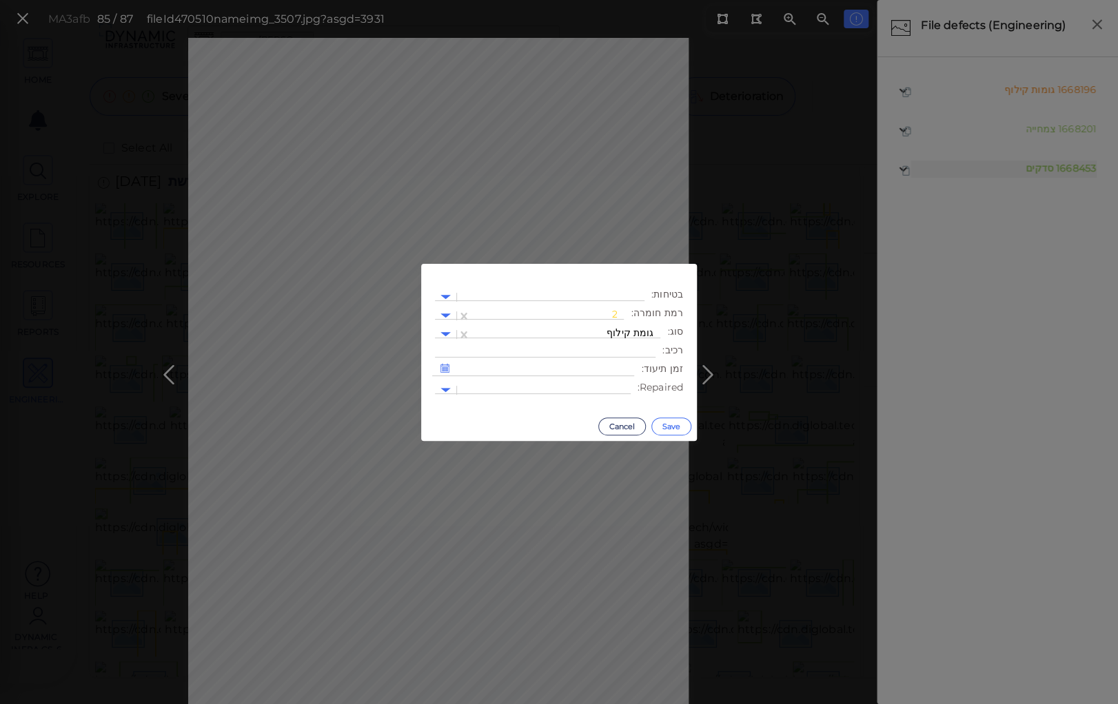
click at [670, 427] on button "Save" at bounding box center [671, 427] width 40 height 18
